Goal: Check status: Check status

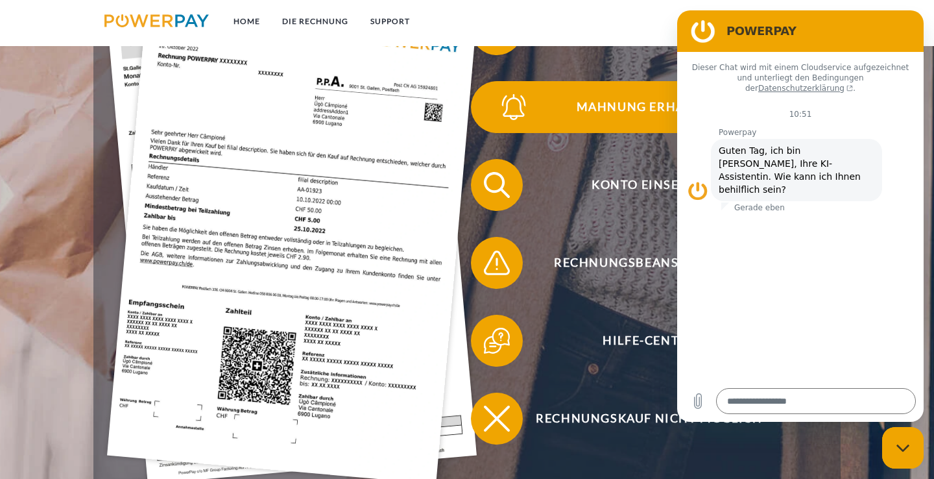
scroll to position [322, 0]
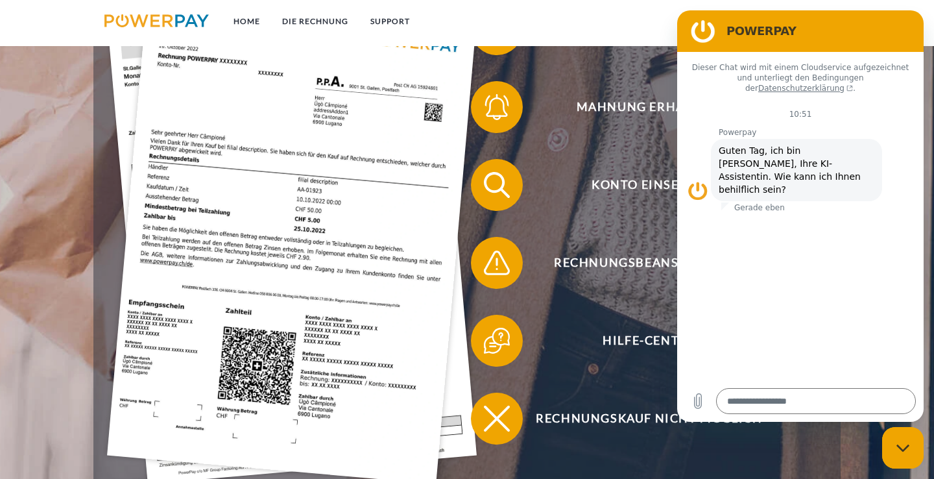
click at [705, 28] on figure at bounding box center [703, 31] width 26 height 26
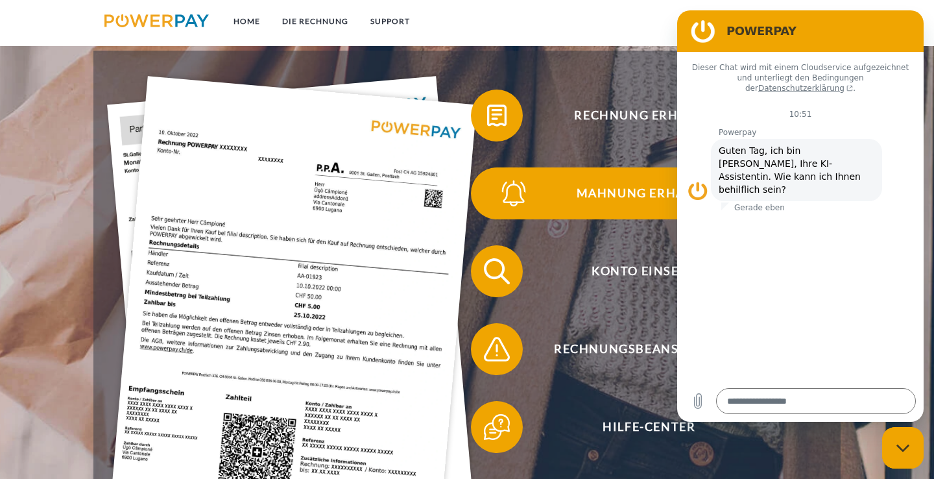
scroll to position [227, 0]
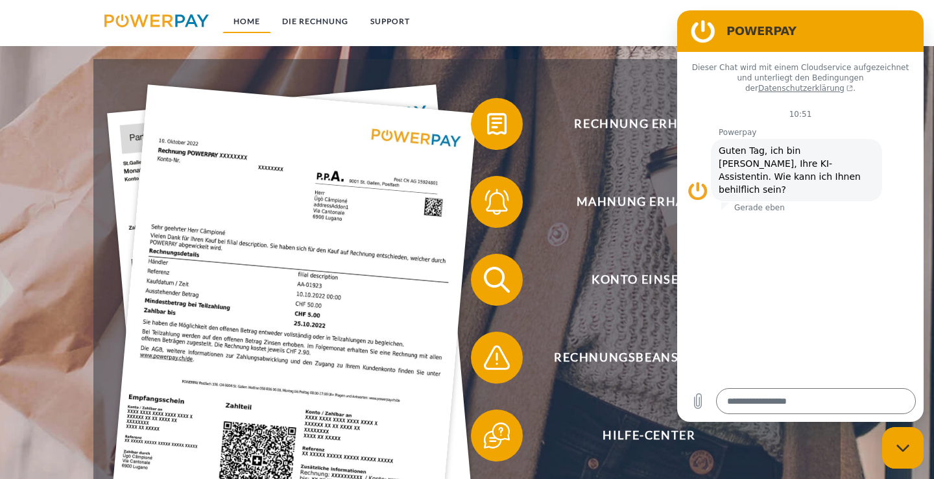
click at [243, 21] on link "Home" at bounding box center [247, 21] width 49 height 23
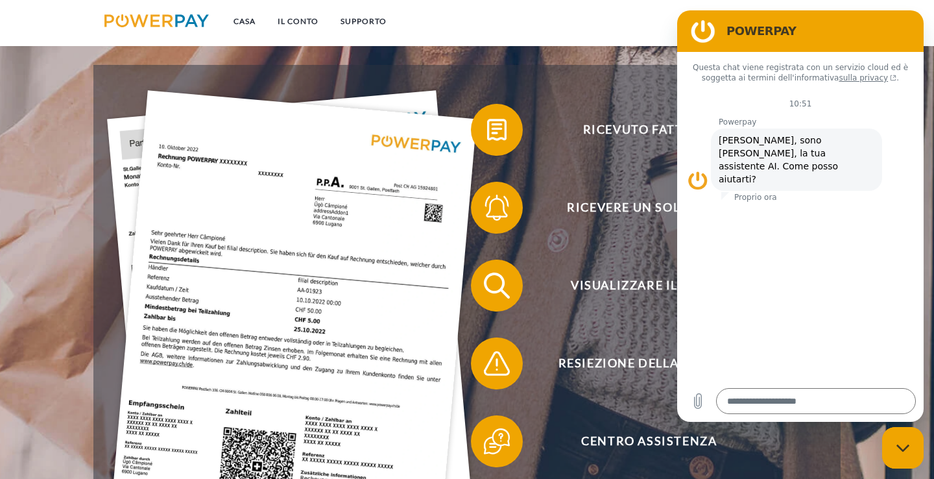
scroll to position [232, 0]
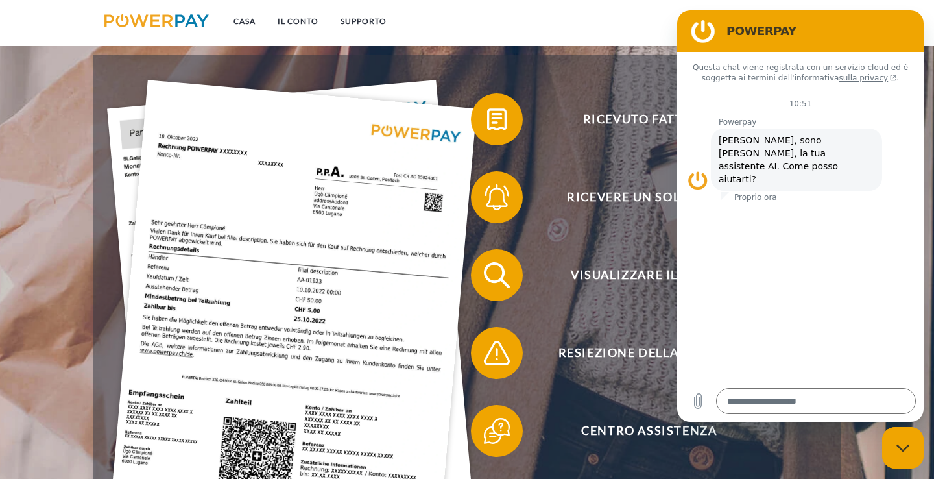
click at [908, 448] on icon "Chiudi finestra di messaggistica" at bounding box center [904, 448] width 14 height 8
type textarea "*"
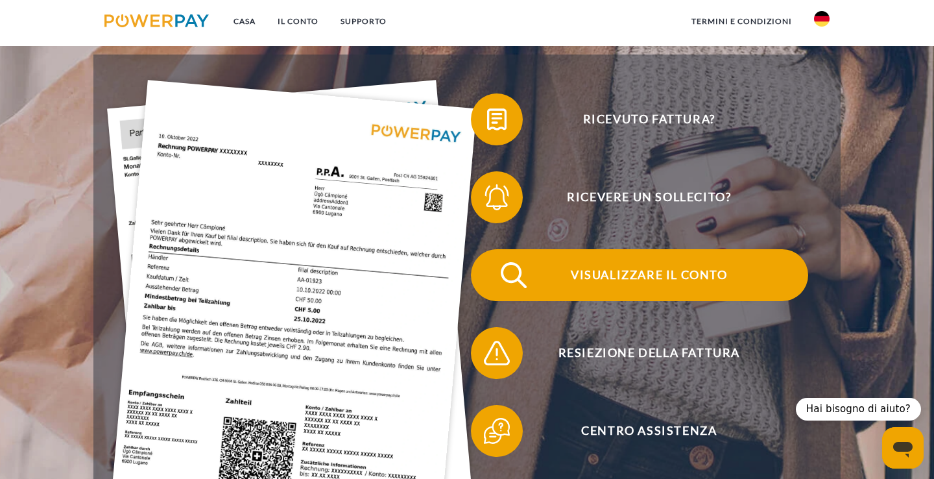
click at [675, 272] on span "VISUALIZZARE IL CONTO" at bounding box center [649, 275] width 318 height 52
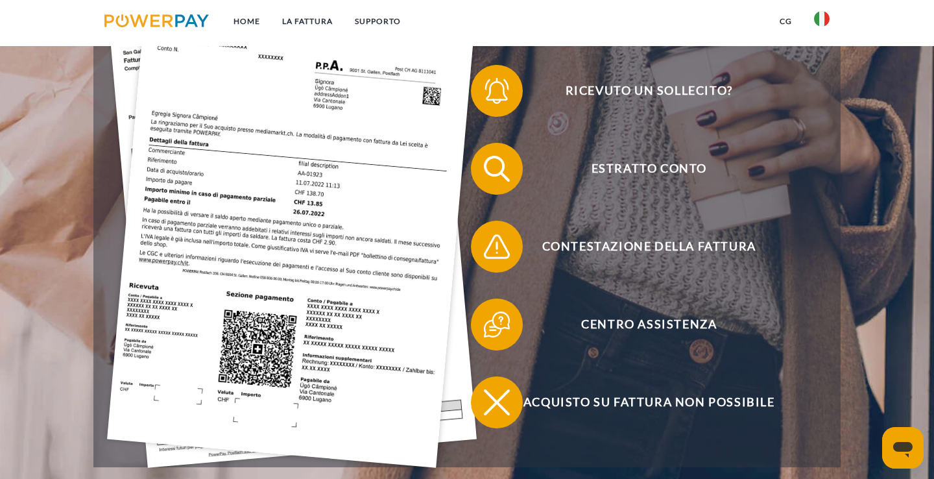
scroll to position [350, 0]
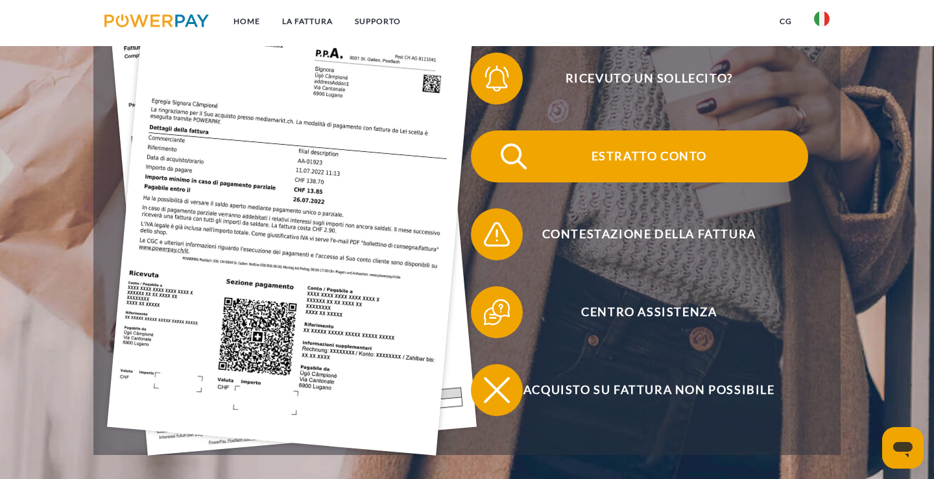
click at [642, 158] on span "Estratto conto" at bounding box center [649, 156] width 318 height 52
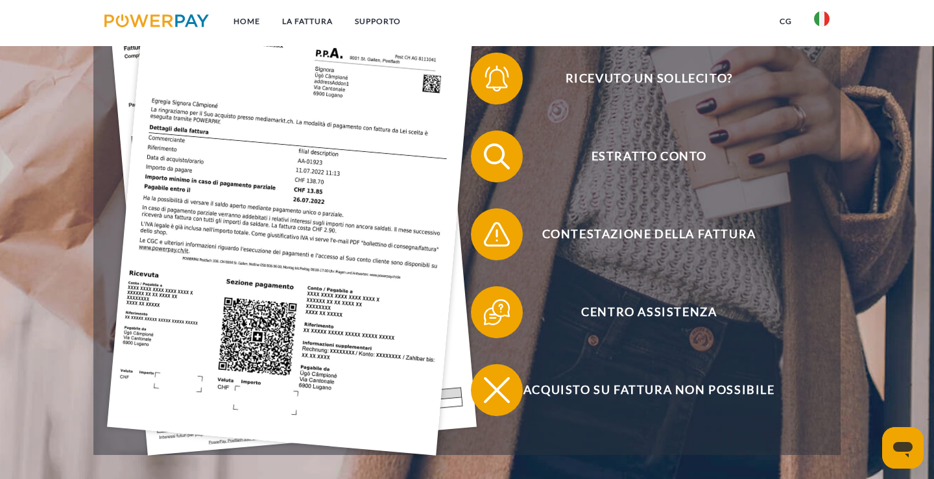
click at [783, 19] on link "CG" at bounding box center [786, 21] width 34 height 23
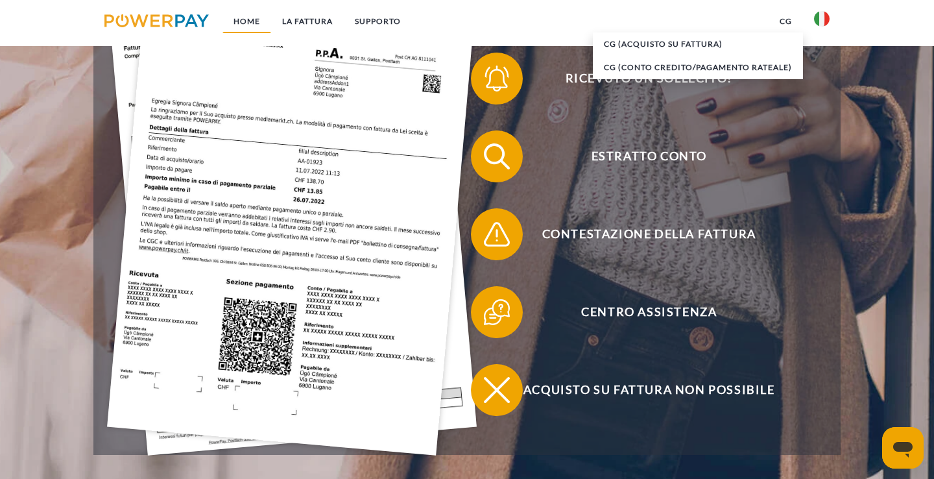
click at [232, 26] on link "Home" at bounding box center [247, 21] width 49 height 23
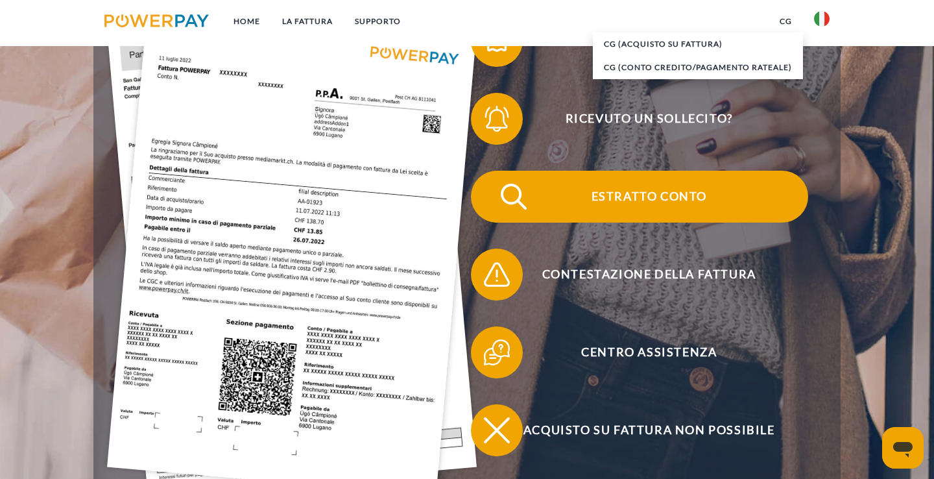
scroll to position [320, 0]
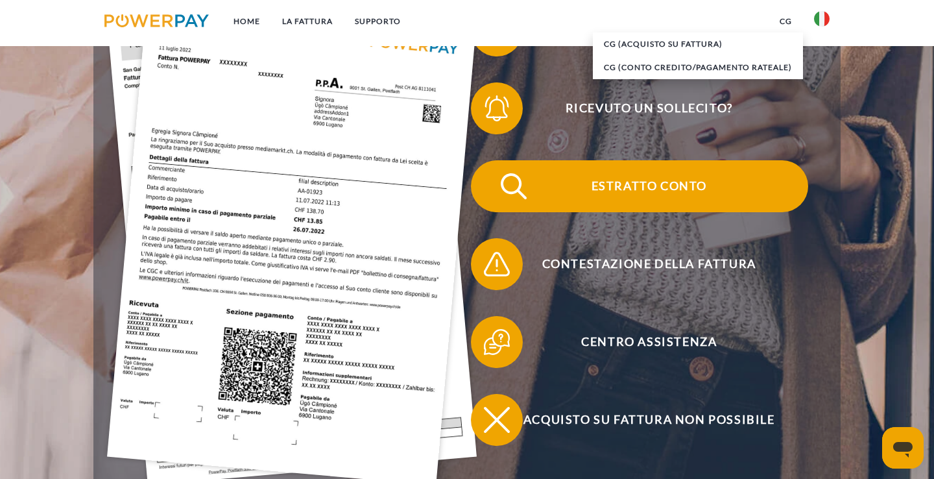
click at [597, 199] on span "Estratto conto" at bounding box center [649, 186] width 318 height 52
click at [623, 180] on span "Estratto conto" at bounding box center [649, 186] width 318 height 52
